Goal: Task Accomplishment & Management: Use online tool/utility

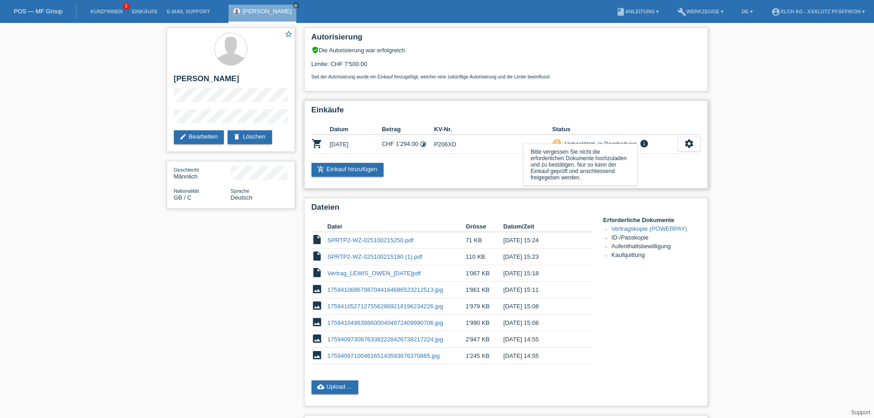
click at [646, 144] on icon "info" at bounding box center [644, 143] width 11 height 9
click at [693, 143] on icon "settings" at bounding box center [689, 144] width 10 height 10
click at [693, 145] on icon "settings" at bounding box center [689, 144] width 10 height 10
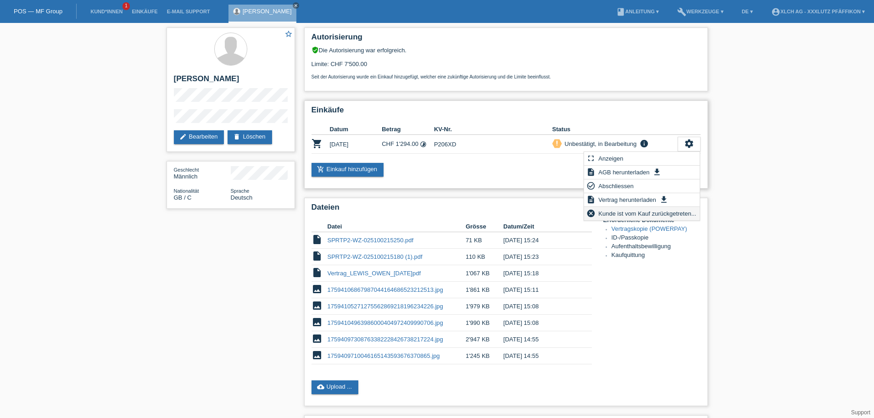
click at [640, 212] on span "Kunde ist vom Kauf zurückgetreten..." at bounding box center [647, 213] width 100 height 11
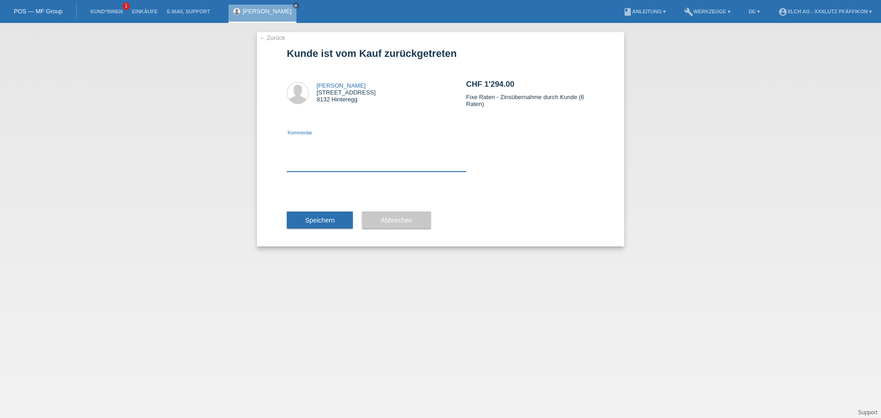
drag, startPoint x: 312, startPoint y: 163, endPoint x: 316, endPoint y: 153, distance: 10.7
click at [315, 159] on textarea at bounding box center [376, 153] width 179 height 35
click at [413, 52] on h1 "Kunde ist vom Kauf zurückgetreten" at bounding box center [440, 53] width 307 height 11
copy h1 "zurückgetreten"
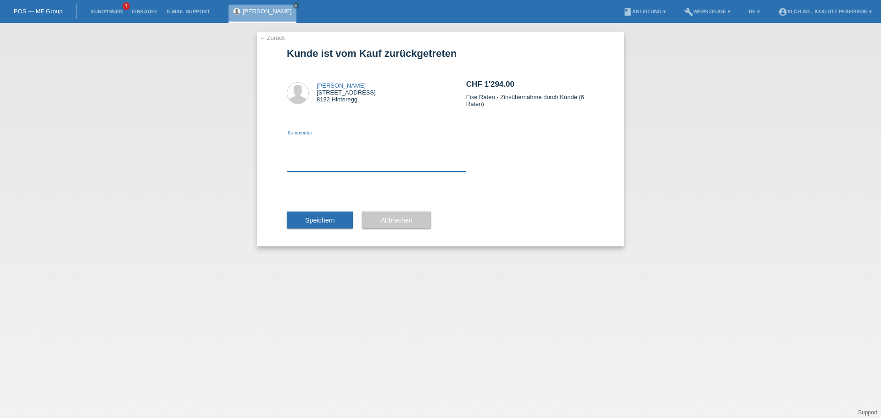
click at [361, 166] on textarea at bounding box center [376, 153] width 179 height 35
paste textarea "zurückgetreten"
type textarea "zurückgetreten"
click at [328, 223] on span "Speichern" at bounding box center [319, 220] width 29 height 7
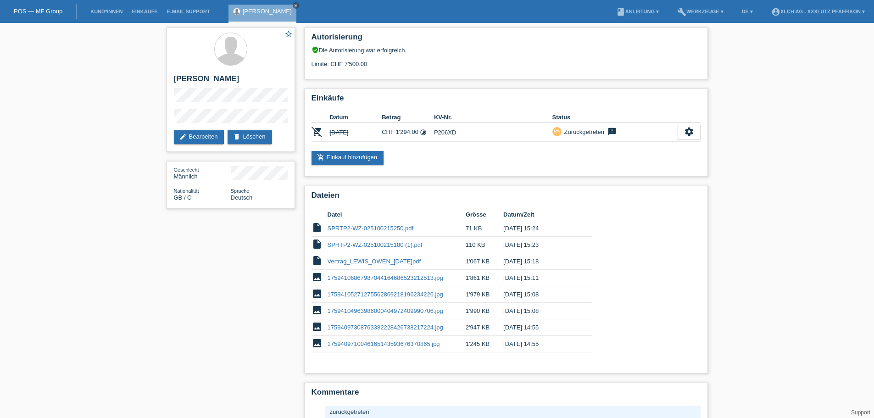
click at [294, 5] on icon "close" at bounding box center [296, 5] width 5 height 5
click at [201, 283] on div "star_border OWEN LEWIS edit Bearbeiten delete Löschen Geschlecht Männlich Natio…" at bounding box center [437, 248] width 551 height 451
click at [29, 14] on link "POS — MF Group" at bounding box center [38, 11] width 49 height 7
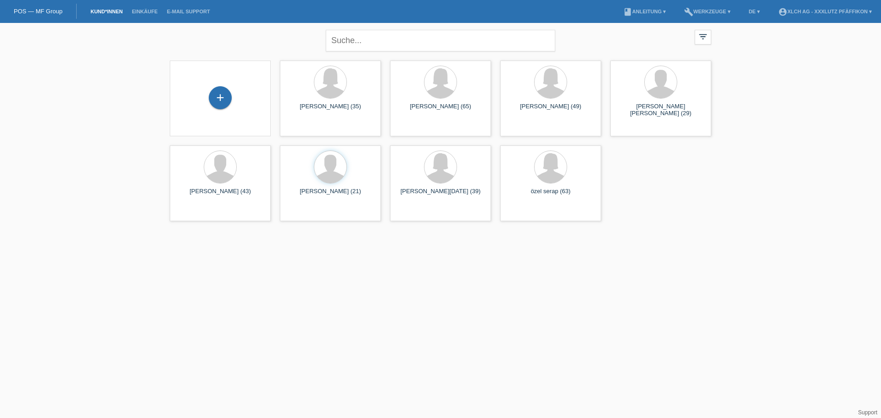
click at [361, 226] on html "POS — MF Group Kund*innen Einkäufe E-Mail Support menu account_circle XLCH AG -…" at bounding box center [440, 113] width 881 height 226
